Goal: Transaction & Acquisition: Purchase product/service

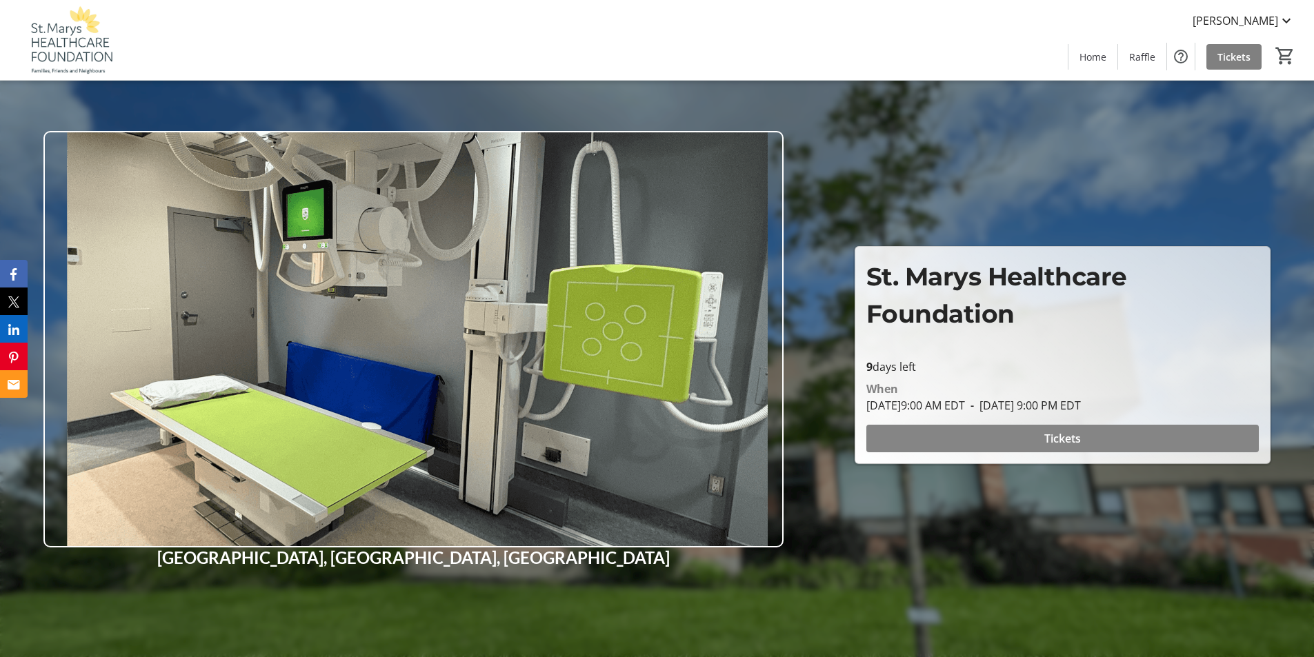
click at [1061, 435] on span "Tickets" at bounding box center [1062, 438] width 37 height 17
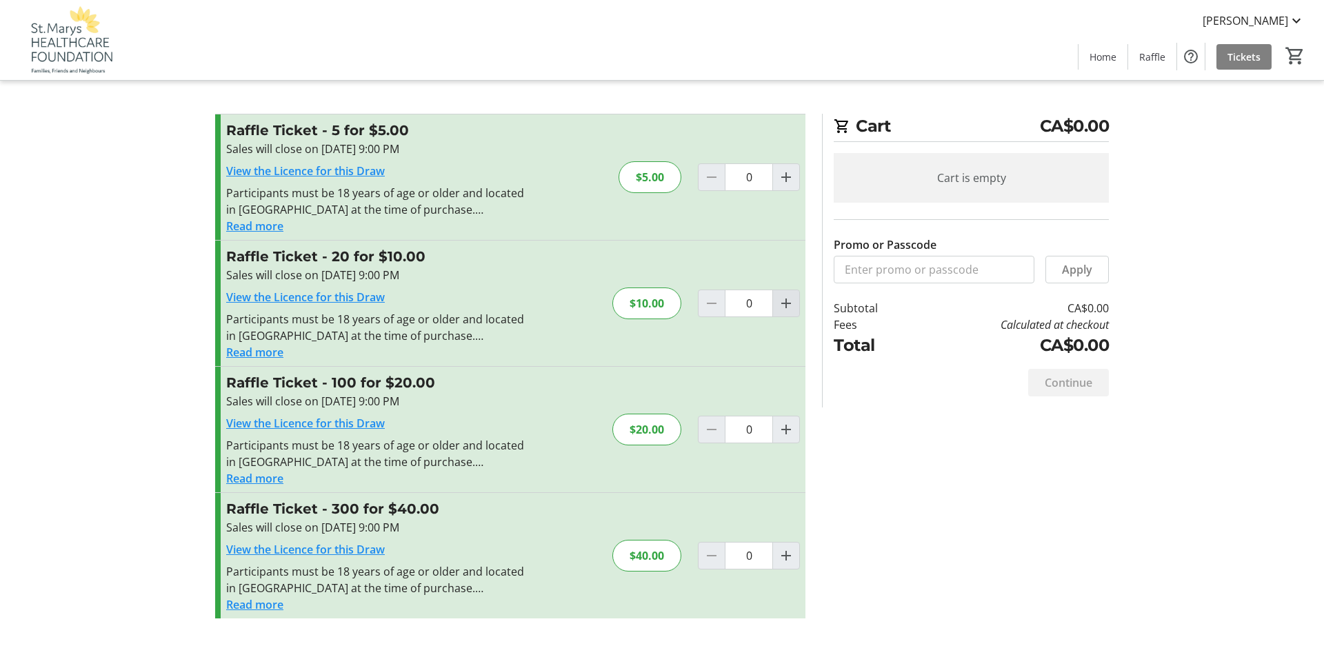
click at [782, 308] on mat-icon "Increment by one" at bounding box center [786, 303] width 17 height 17
type input "1"
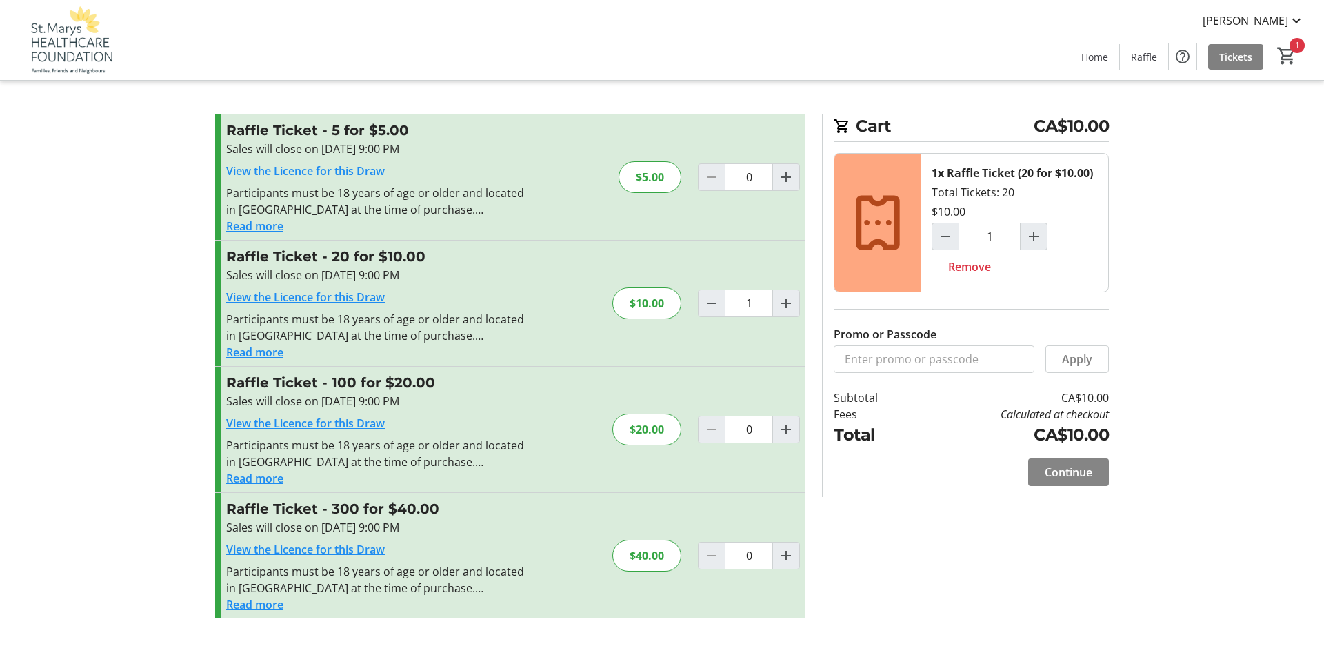
click at [1059, 474] on span "Continue" at bounding box center [1069, 472] width 48 height 17
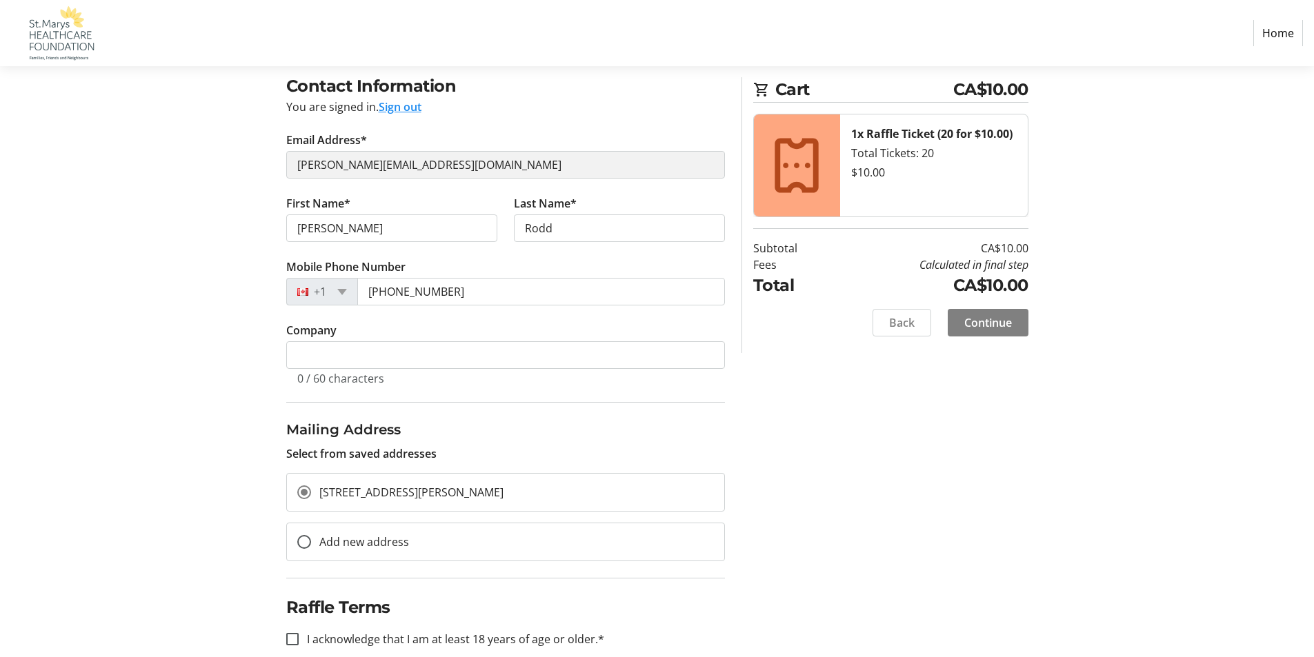
scroll to position [197, 0]
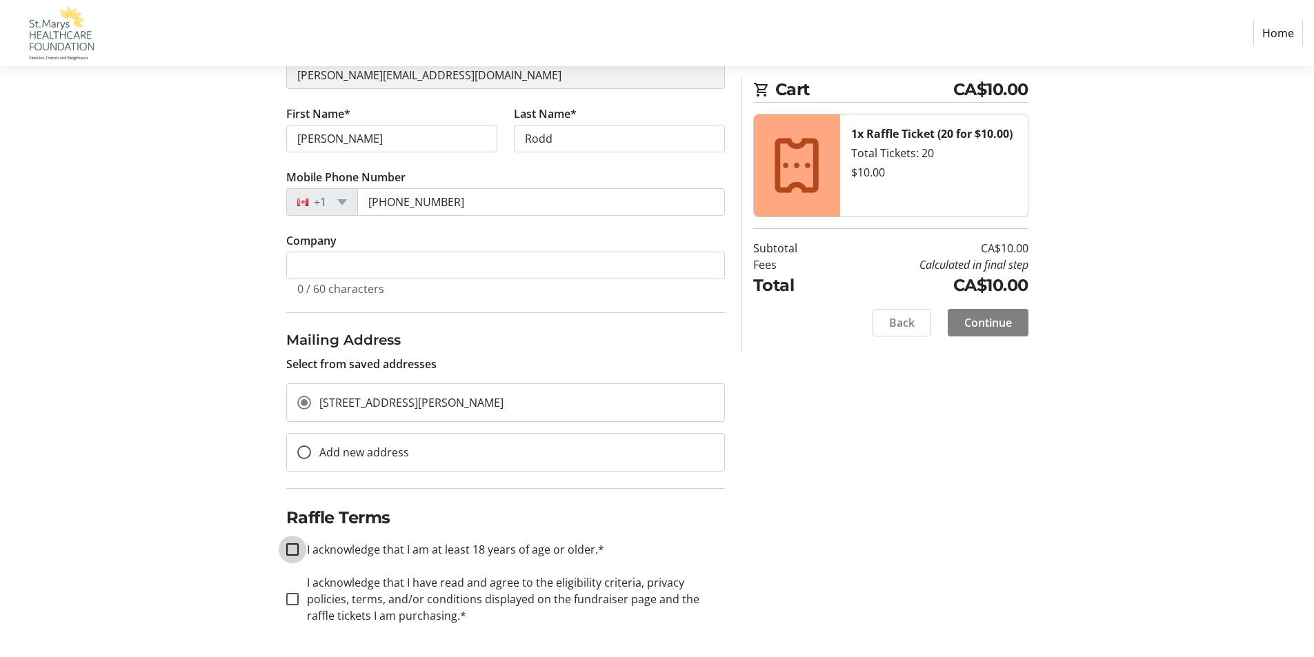
click at [291, 552] on input "I acknowledge that I am at least 18 years of age or older.*" at bounding box center [292, 550] width 12 height 12
checkbox input "true"
click at [294, 597] on input "I acknowledge that I have read and agree to the eligibility criteria, privacy p…" at bounding box center [292, 599] width 12 height 12
checkbox input "true"
click at [997, 321] on span "Continue" at bounding box center [988, 323] width 48 height 17
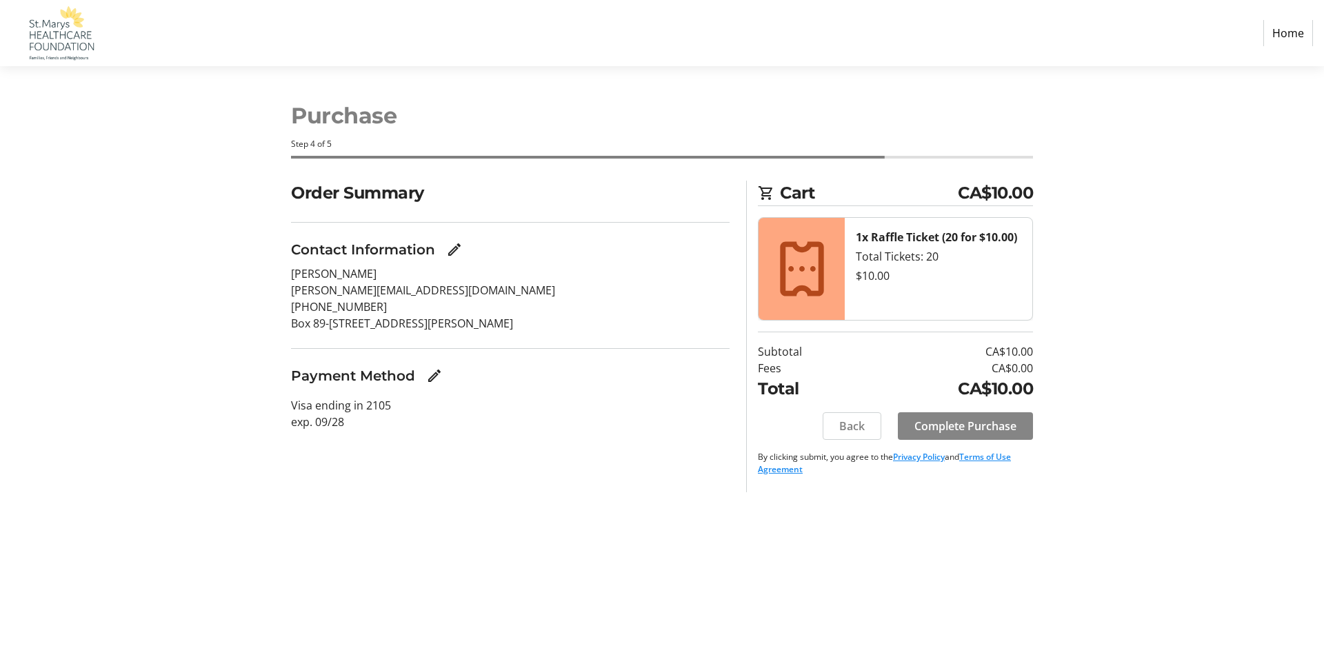
click at [976, 426] on span "Complete Purchase" at bounding box center [966, 426] width 102 height 17
